Goal: Task Accomplishment & Management: Manage account settings

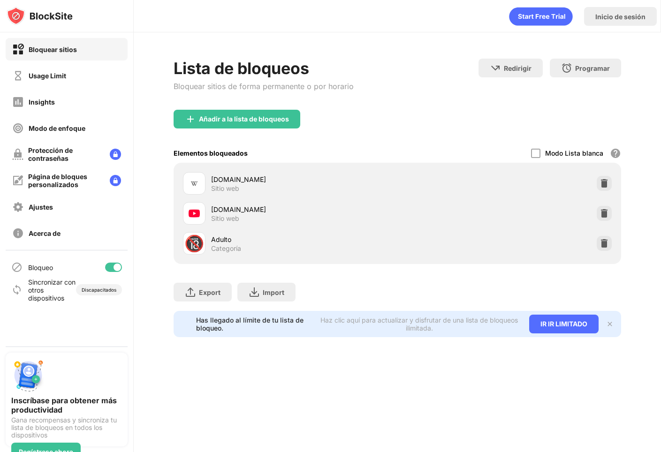
click at [598, 205] on div "youtube.com Sitio web" at bounding box center [397, 213] width 437 height 30
click at [600, 211] on img at bounding box center [604, 213] width 9 height 9
